Goal: Information Seeking & Learning: Learn about a topic

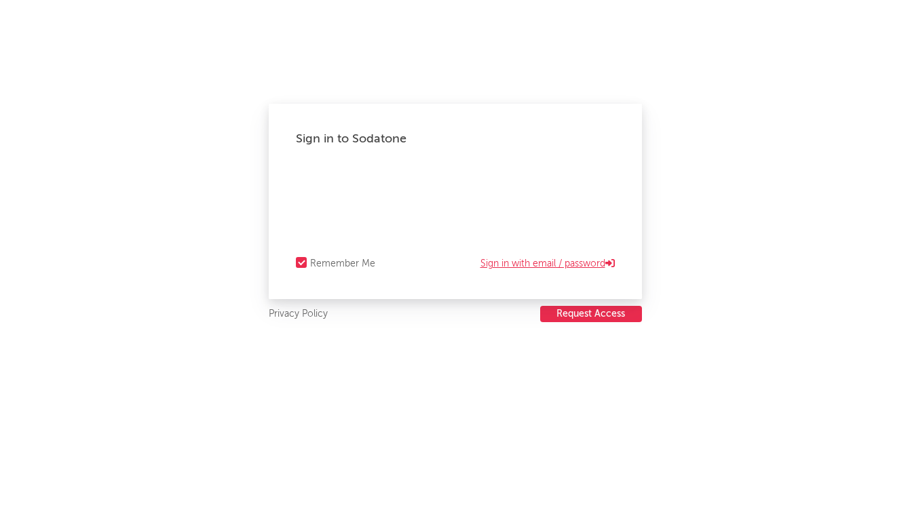
click at [524, 269] on link "Sign in with email / password" at bounding box center [548, 264] width 134 height 16
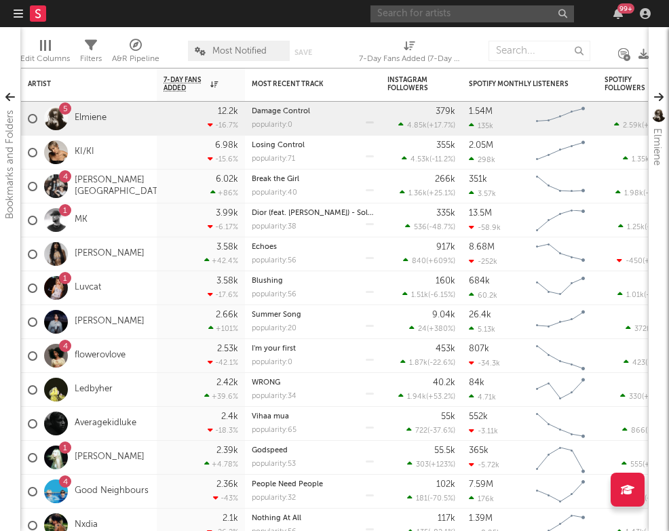
click at [417, 15] on input "text" at bounding box center [473, 13] width 204 height 17
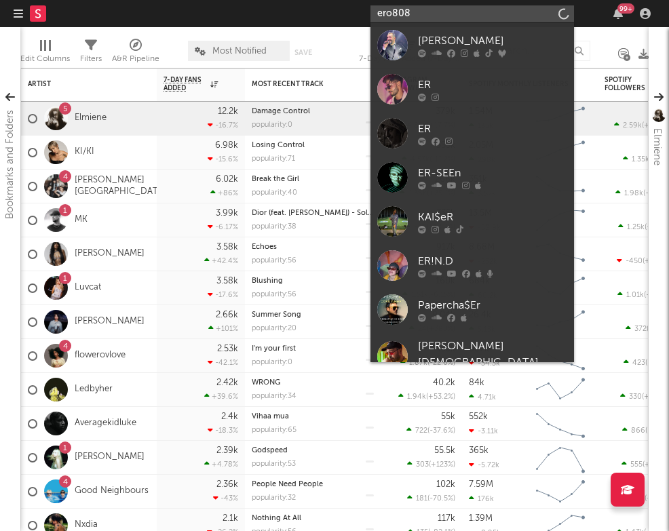
type input "ero808"
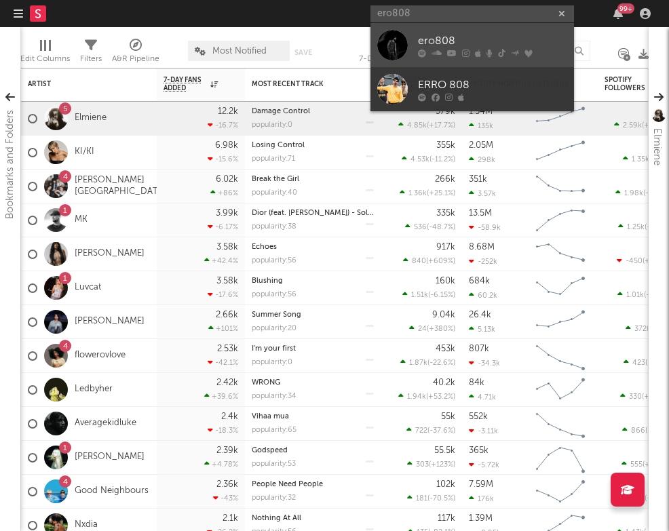
click at [451, 41] on div "ero808" at bounding box center [492, 41] width 149 height 16
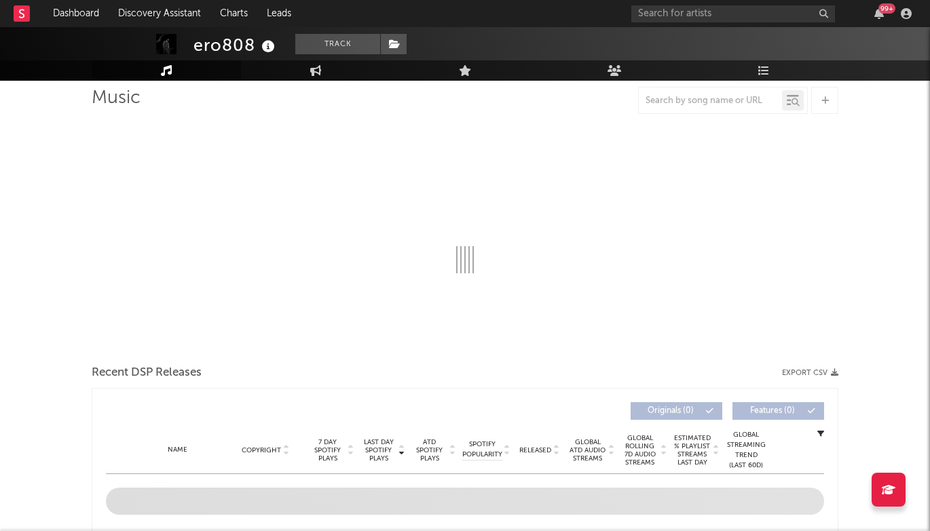
select select "6m"
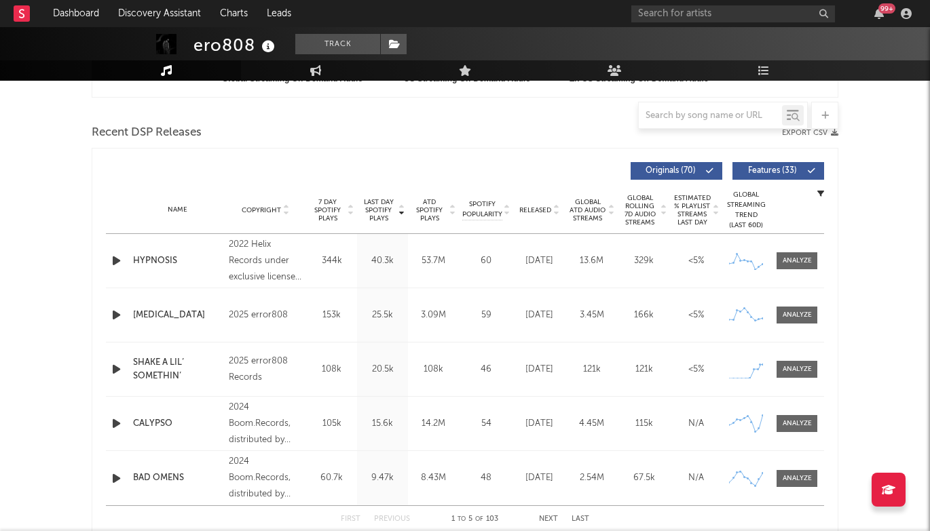
scroll to position [446, 0]
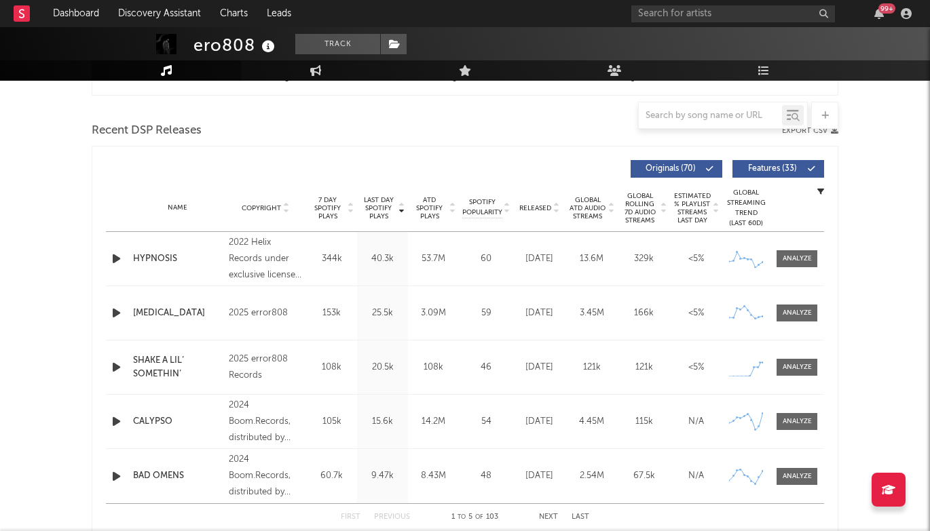
click at [268, 314] on div "2025 error808" at bounding box center [266, 313] width 74 height 16
